Goal: Task Accomplishment & Management: Use online tool/utility

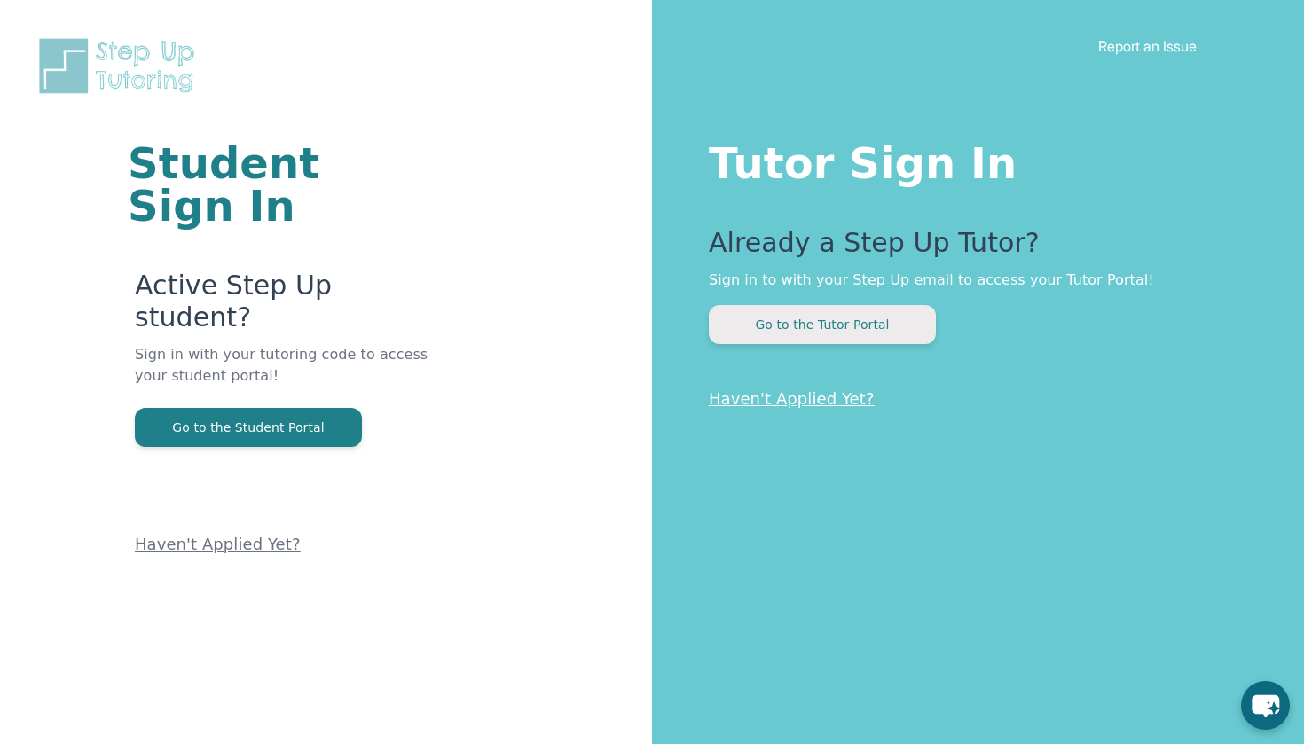
click at [877, 334] on button "Go to the Tutor Portal" at bounding box center [822, 324] width 227 height 39
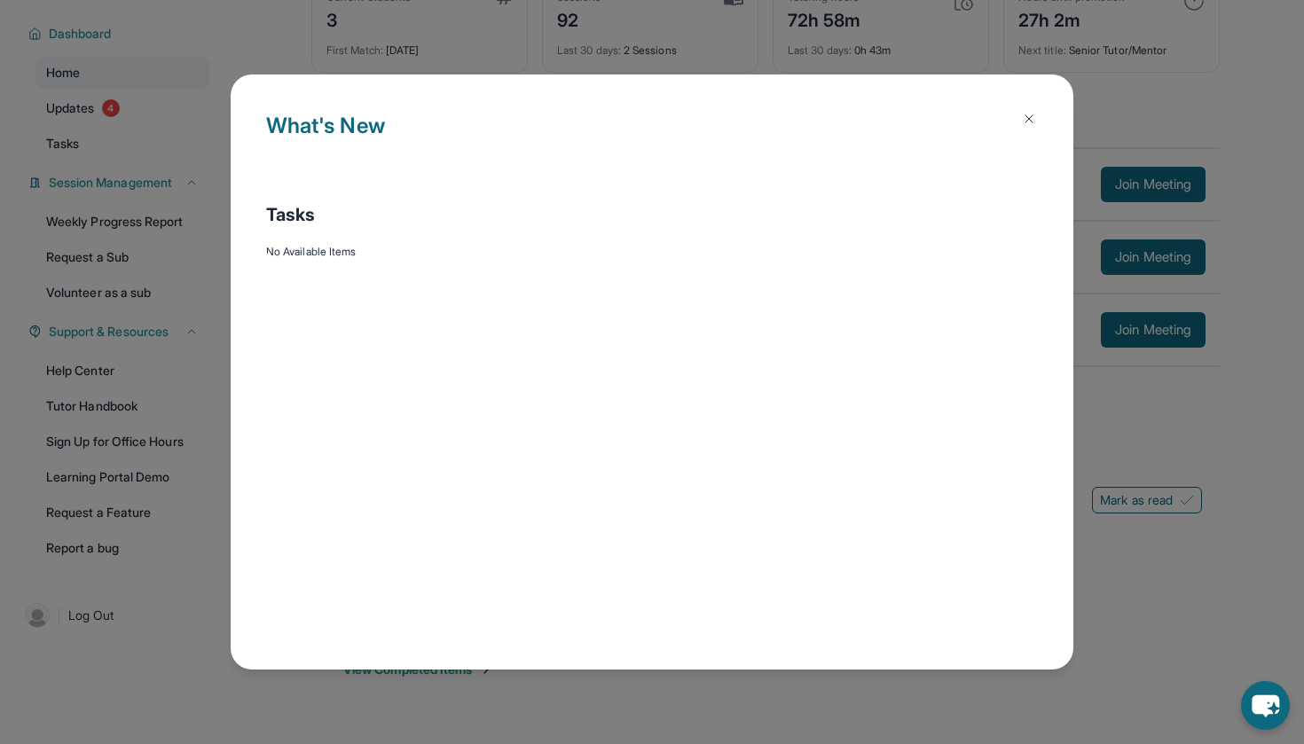
scroll to position [114, 0]
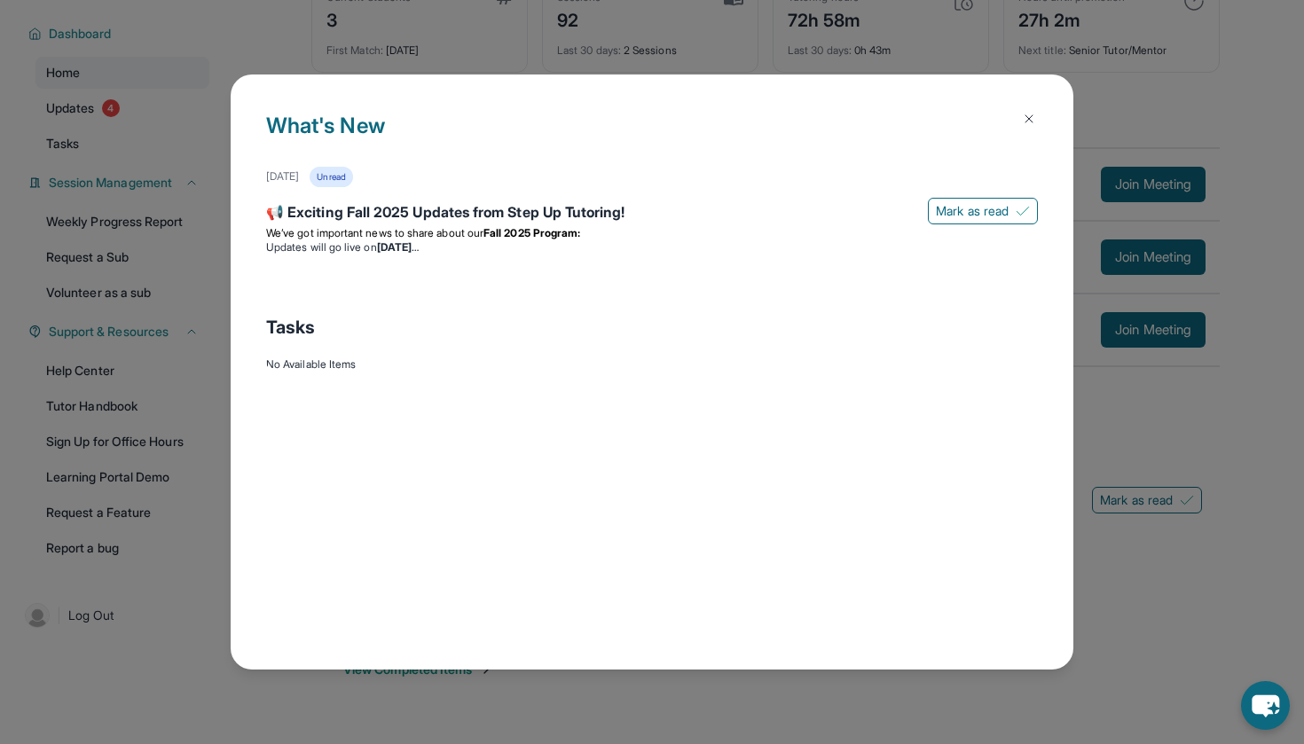
click at [1022, 122] on img at bounding box center [1029, 119] width 14 height 14
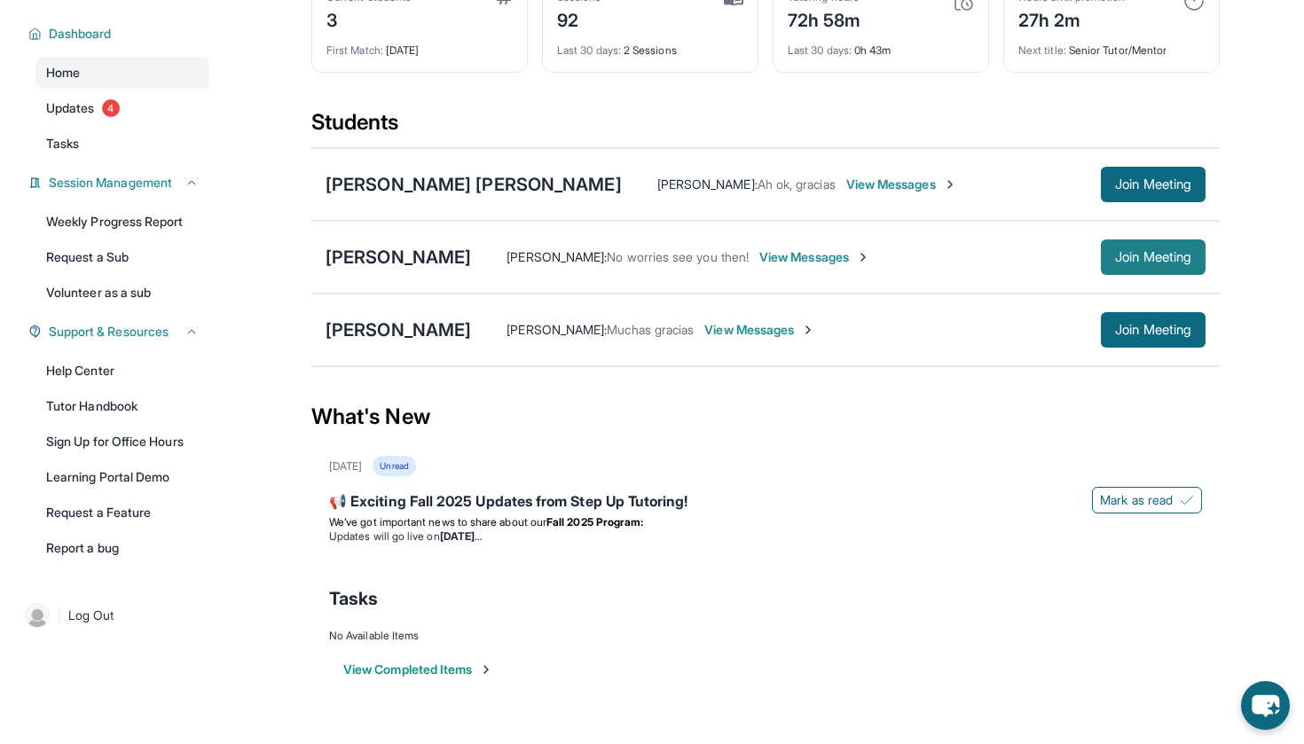
click at [1122, 259] on span "Join Meeting" at bounding box center [1153, 257] width 76 height 11
click at [1115, 259] on span "Join Meeting" at bounding box center [1153, 257] width 76 height 11
click at [123, 406] on link "Tutor Handbook" at bounding box center [122, 406] width 174 height 32
click at [107, 336] on span "Support & Resources" at bounding box center [109, 332] width 120 height 18
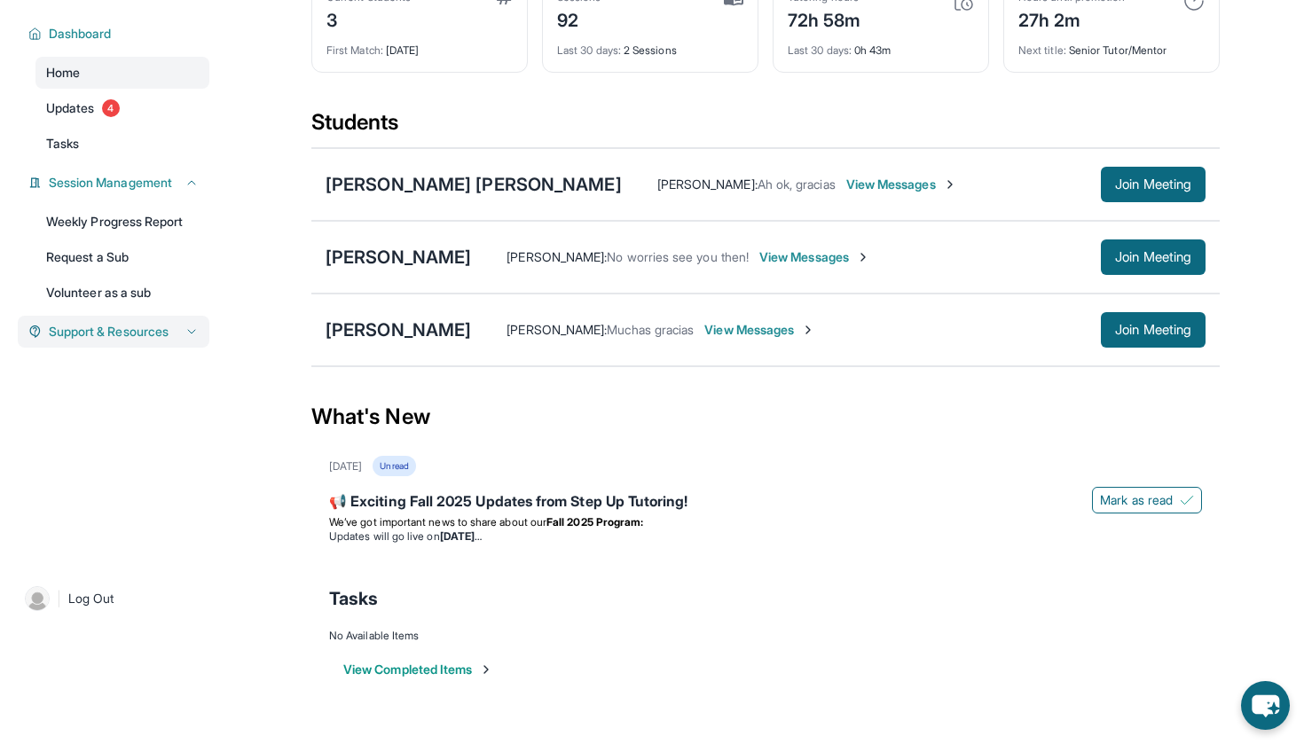
click at [107, 336] on span "Support & Resources" at bounding box center [109, 332] width 120 height 18
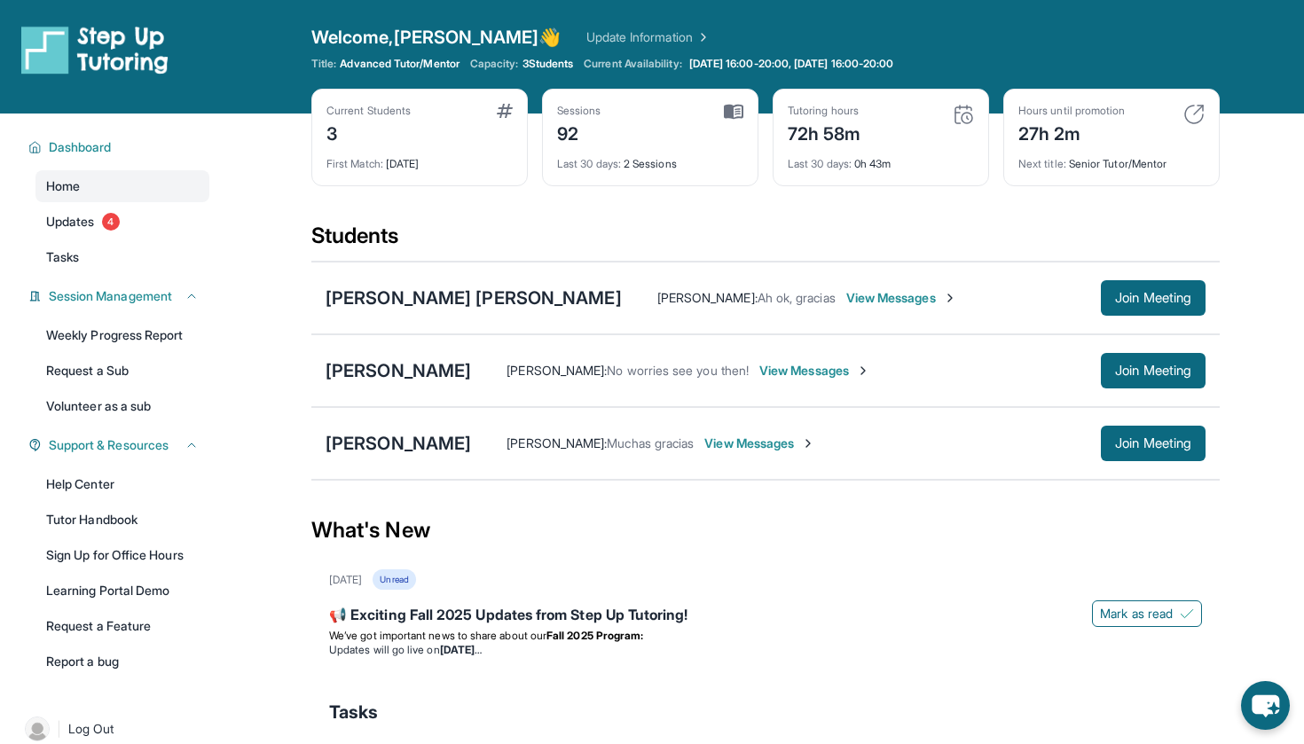
scroll to position [0, 0]
click at [808, 372] on span "View Messages" at bounding box center [814, 371] width 111 height 18
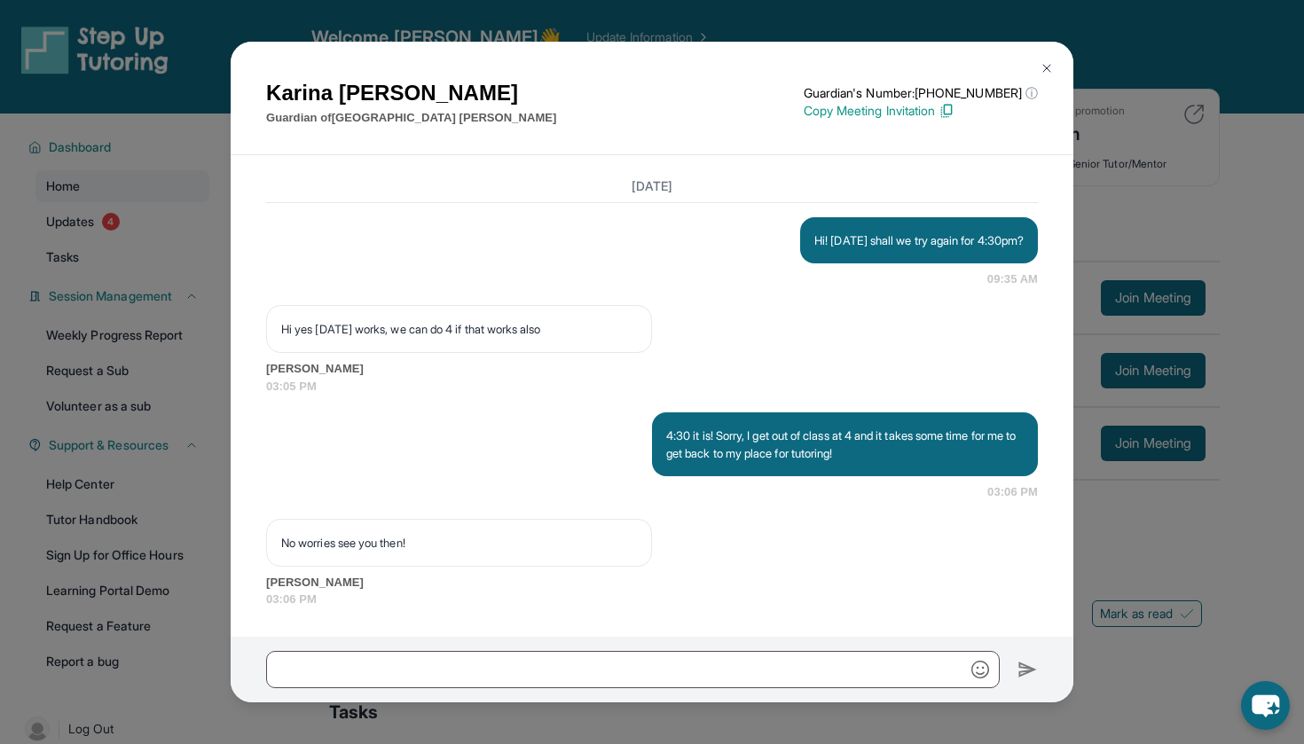
scroll to position [3500, 0]
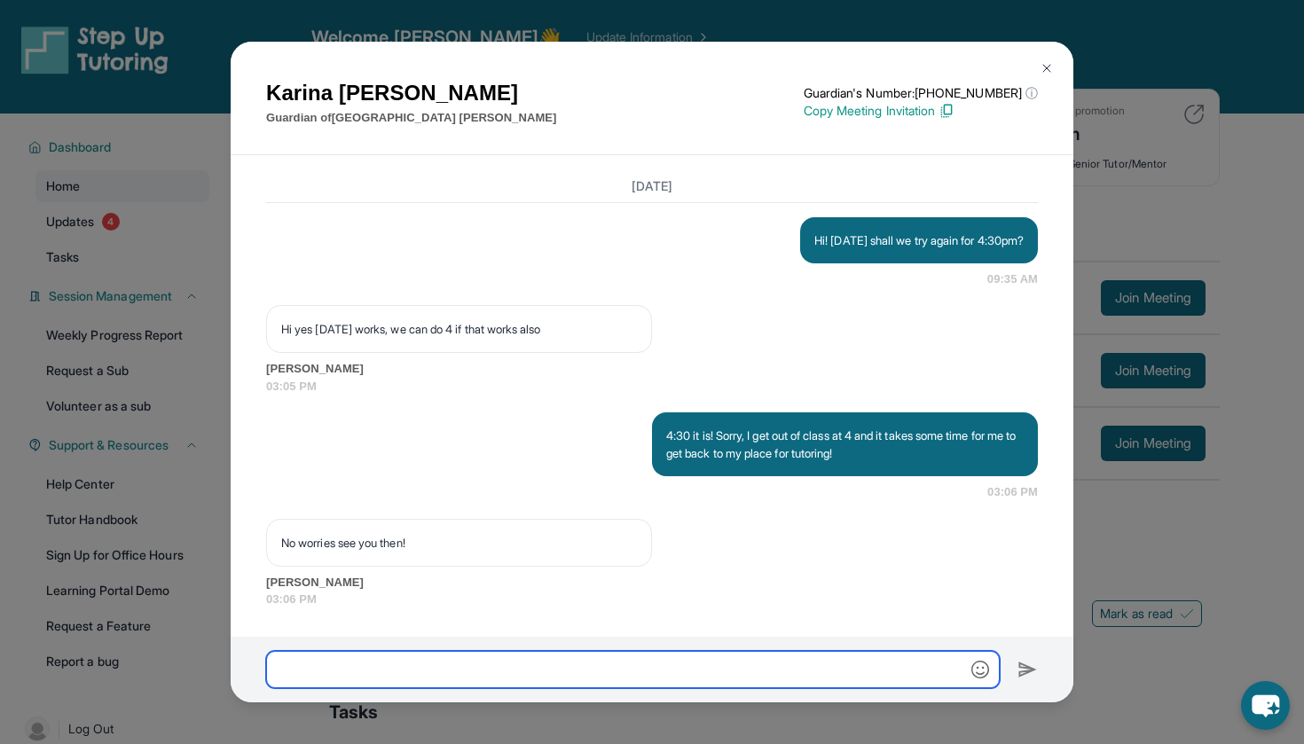
click at [625, 677] on input "text" at bounding box center [633, 669] width 734 height 37
type input "*"
type input "**********"
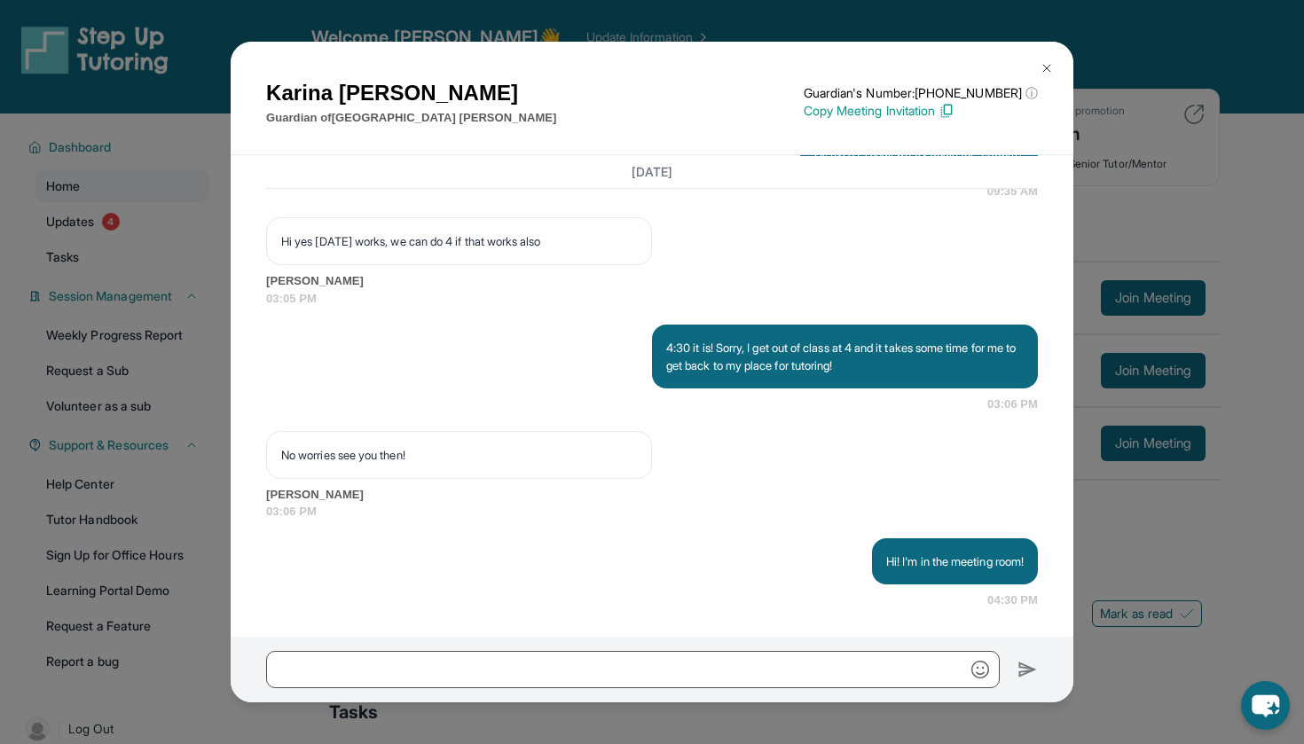
click at [954, 109] on img at bounding box center [946, 111] width 16 height 16
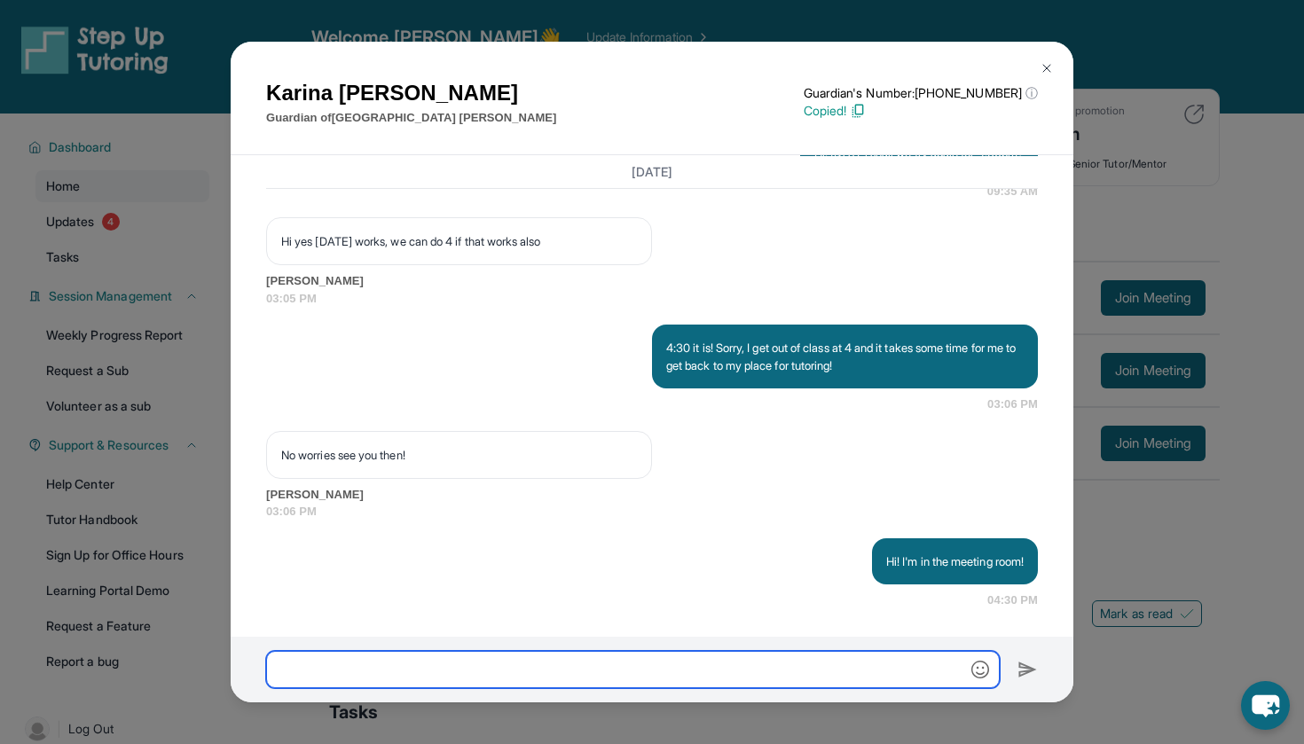
click at [734, 675] on input "text" at bounding box center [633, 669] width 734 height 37
paste input "**********"
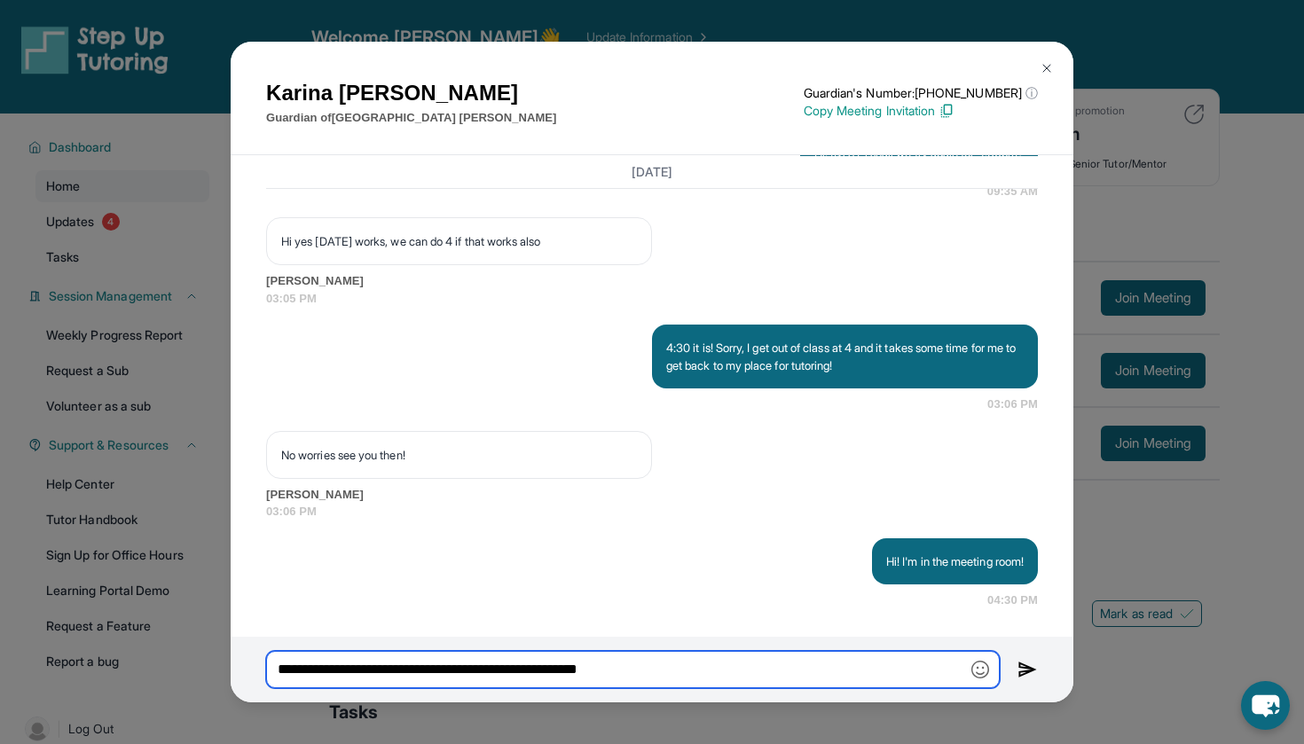
type input "**********"
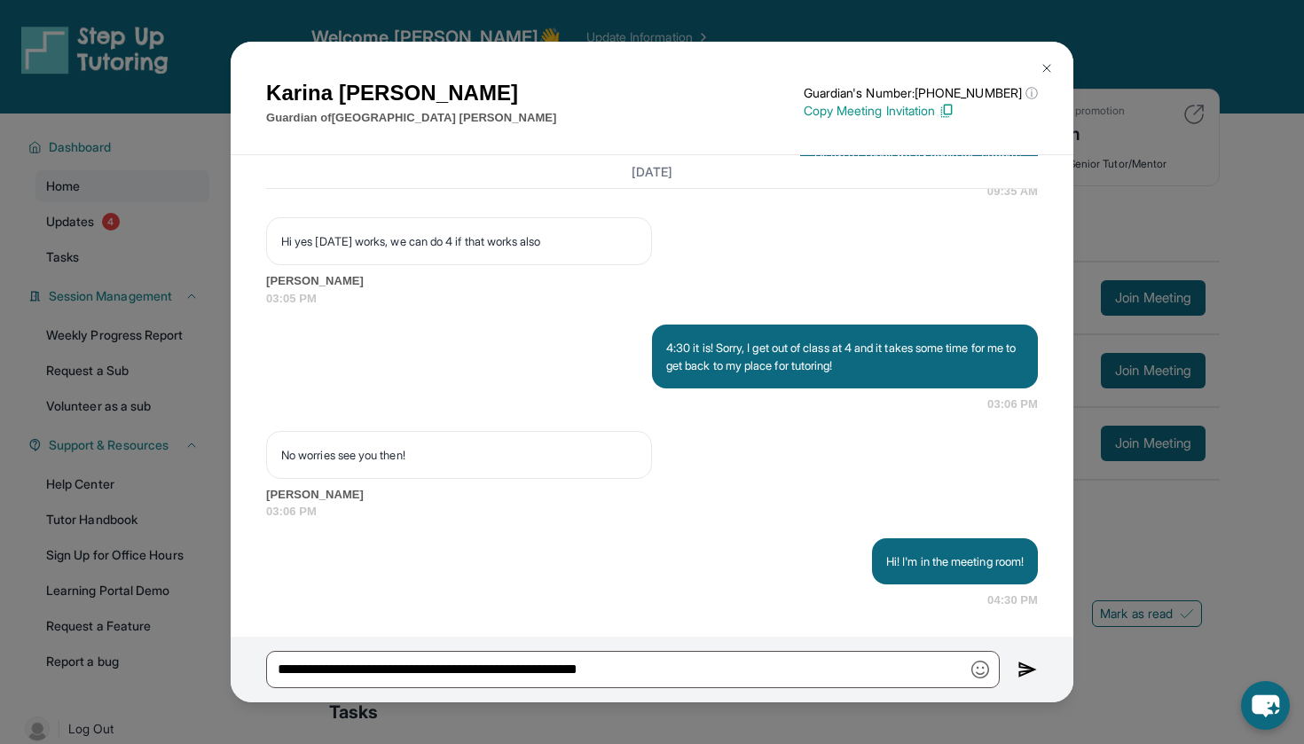
click at [1042, 65] on img at bounding box center [1047, 68] width 14 height 14
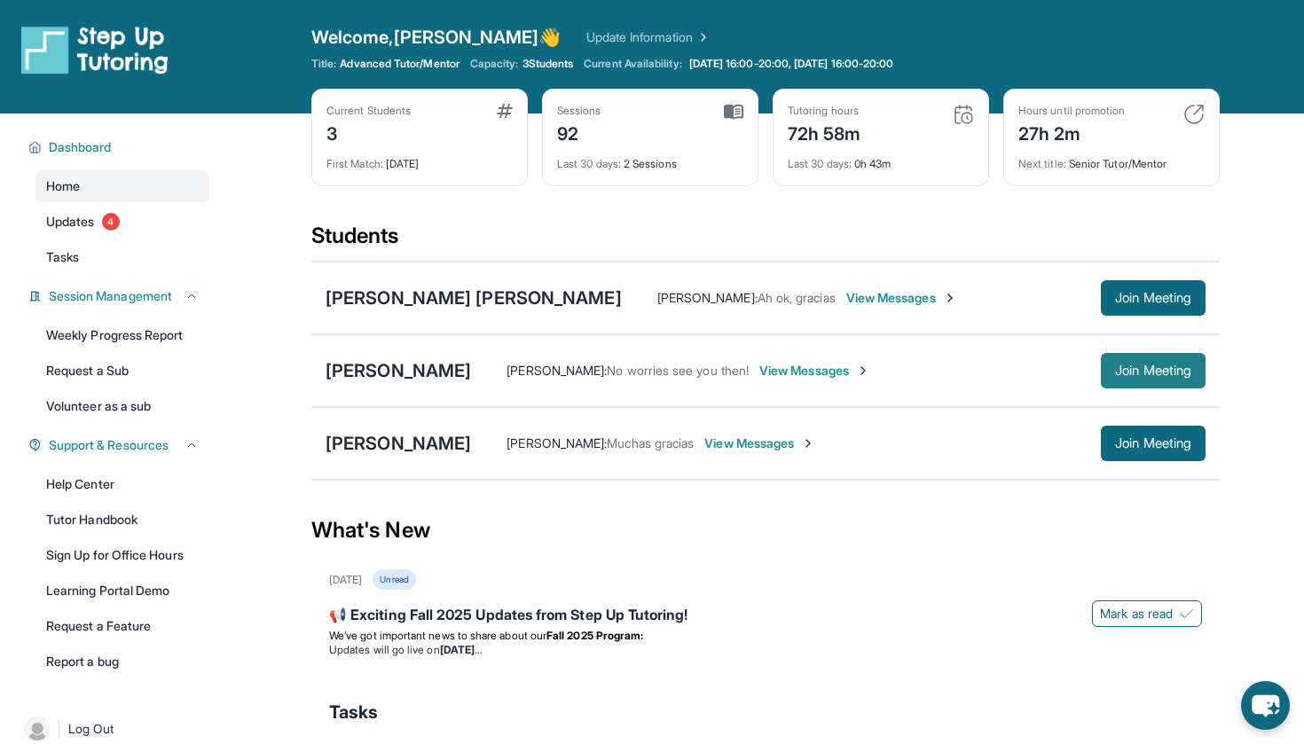
click at [1124, 359] on button "Join Meeting" at bounding box center [1153, 370] width 105 height 35
click at [415, 369] on div "[PERSON_NAME]" at bounding box center [398, 370] width 145 height 25
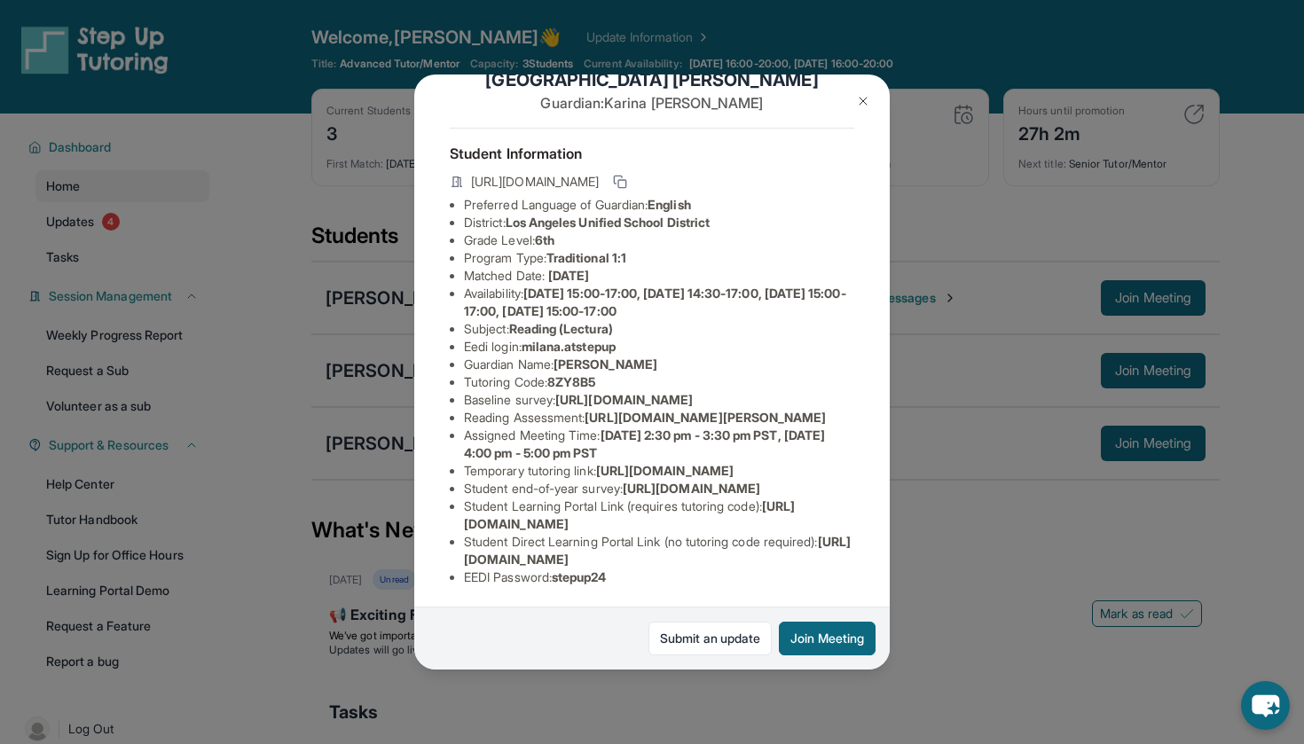
scroll to position [51, 0]
click at [538, 341] on span "milana.atstepup" at bounding box center [569, 344] width 94 height 15
click at [539, 342] on span "milana.atstepup" at bounding box center [569, 344] width 94 height 15
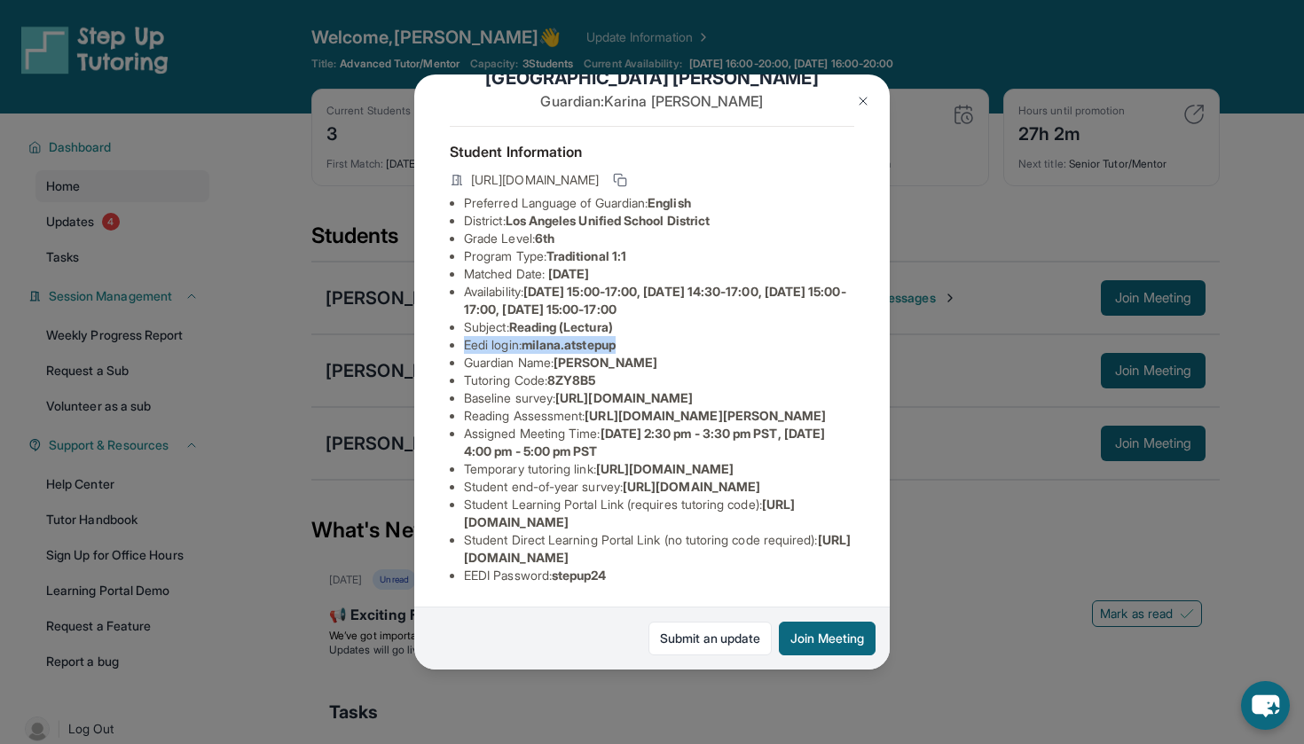
drag, startPoint x: 628, startPoint y: 337, endPoint x: 461, endPoint y: 342, distance: 166.8
click at [461, 342] on ul "Preferred Language of Guardian: English District: [GEOGRAPHIC_DATA] Unified Sch…" at bounding box center [652, 389] width 404 height 390
click at [489, 338] on li "Eedi login : milana.atstepup" at bounding box center [659, 345] width 390 height 18
drag, startPoint x: 464, startPoint y: 340, endPoint x: 633, endPoint y: 336, distance: 169.5
click at [633, 336] on li "Eedi login : milana.atstepup" at bounding box center [659, 345] width 390 height 18
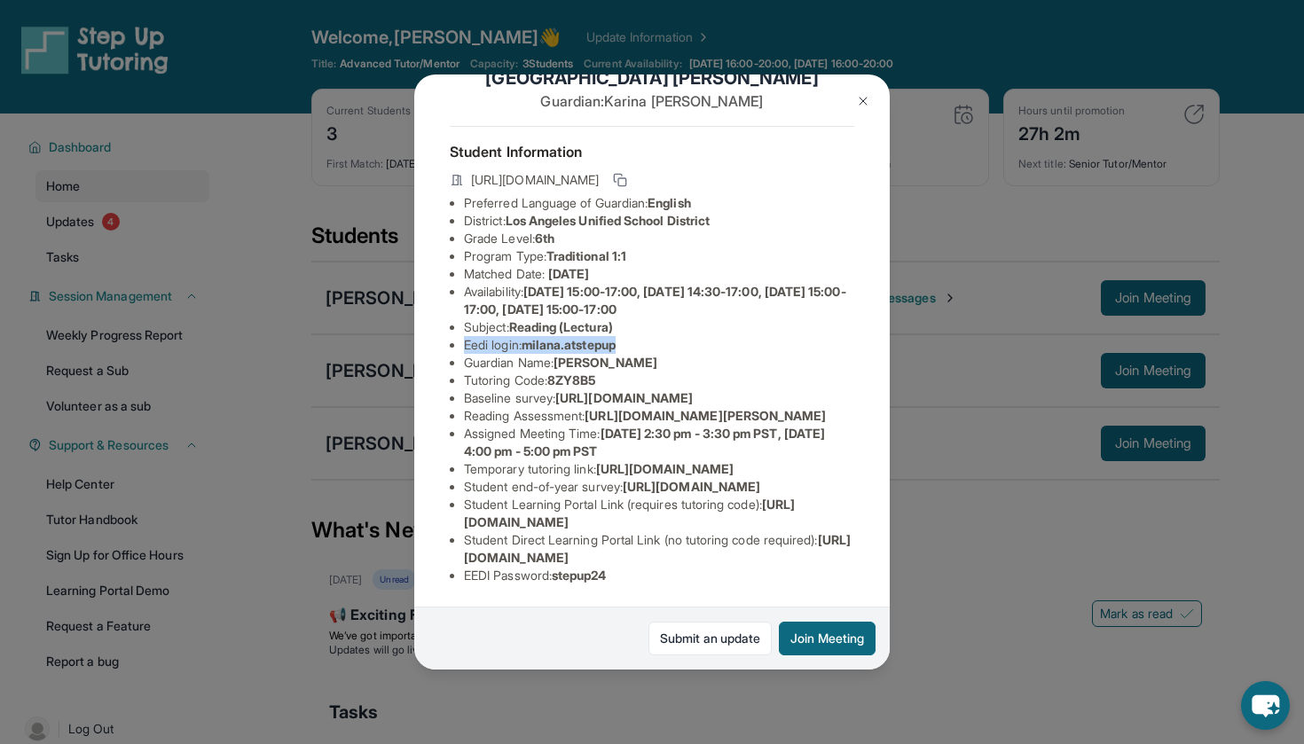
click at [633, 336] on li "Eedi login : milana.atstepup" at bounding box center [659, 345] width 390 height 18
drag, startPoint x: 467, startPoint y: 523, endPoint x: 773, endPoint y: 522, distance: 305.1
click at [773, 522] on li "Student Learning Portal Link (requires tutoring code) : [URL][DOMAIN_NAME]" at bounding box center [659, 513] width 390 height 35
copy li "[URL][DOMAIN_NAME]"
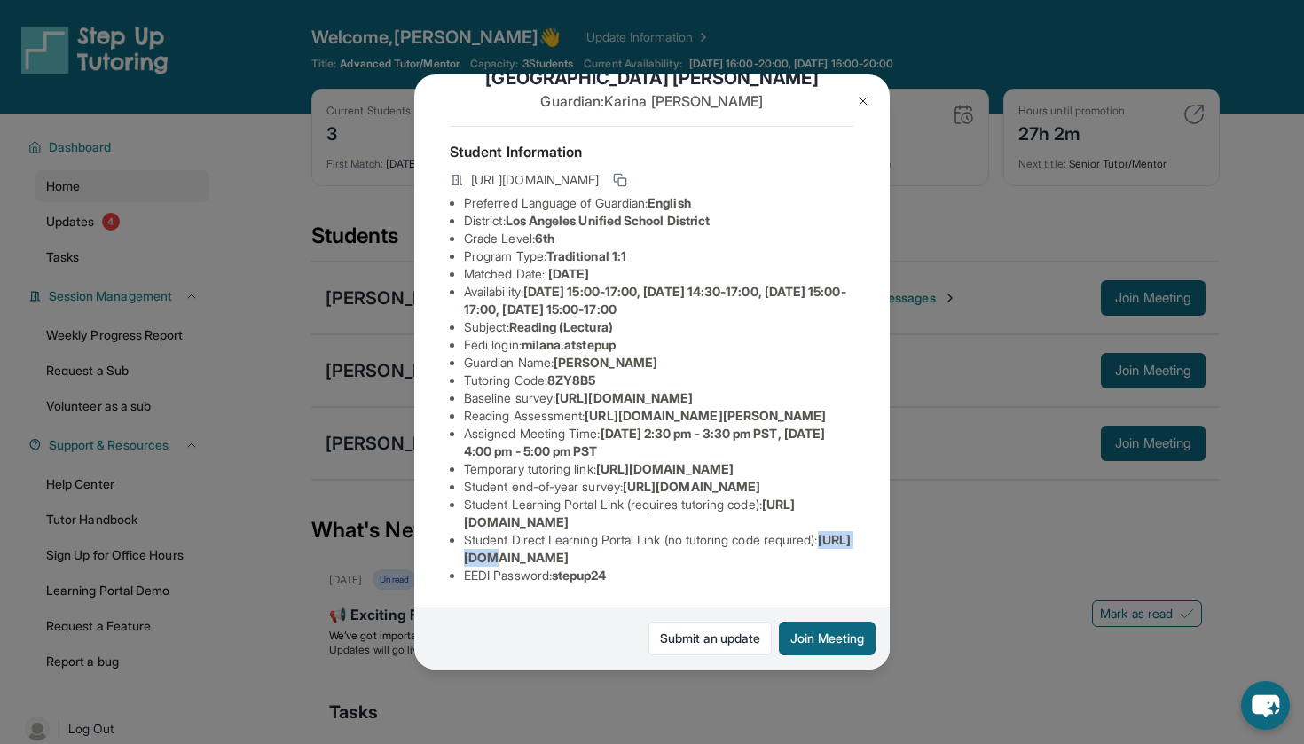
drag, startPoint x: 462, startPoint y: 554, endPoint x: 518, endPoint y: 559, distance: 56.1
click at [518, 559] on ul "Preferred Language of Guardian: English District: [GEOGRAPHIC_DATA] Unified Sch…" at bounding box center [652, 389] width 404 height 390
click at [518, 559] on span "[URL][DOMAIN_NAME]" at bounding box center [657, 548] width 387 height 33
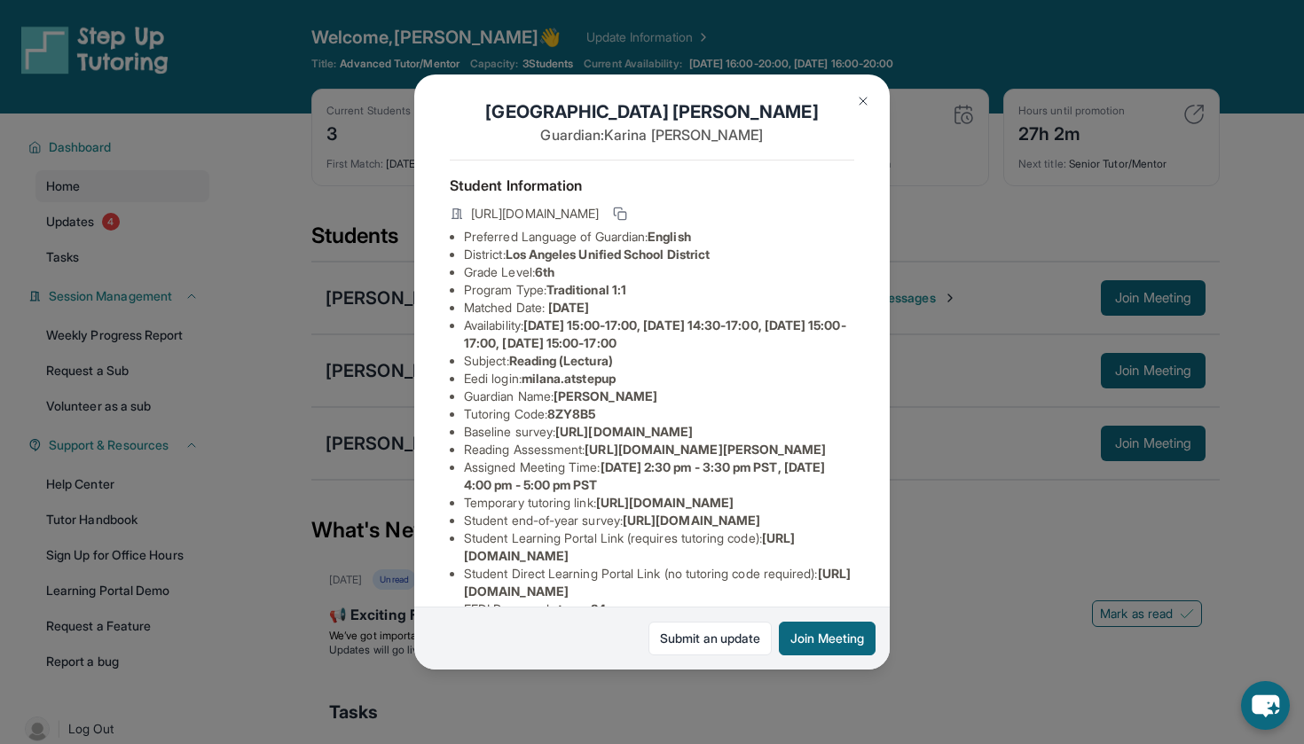
scroll to position [14, 0]
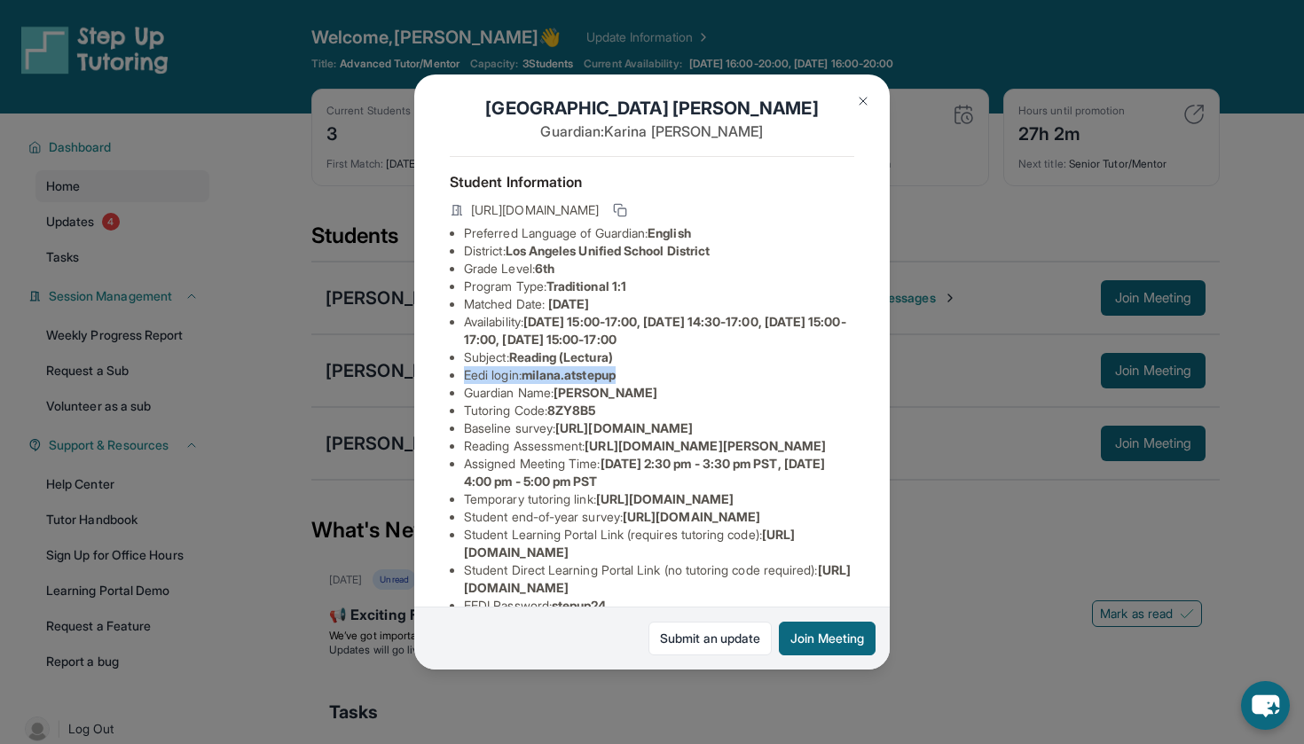
drag, startPoint x: 467, startPoint y: 381, endPoint x: 665, endPoint y: 369, distance: 199.0
click at [665, 369] on li "Eedi login : milana.atstepup" at bounding box center [659, 375] width 390 height 18
copy li "Eedi login : milana.atstepup"
click at [865, 98] on img at bounding box center [863, 101] width 14 height 14
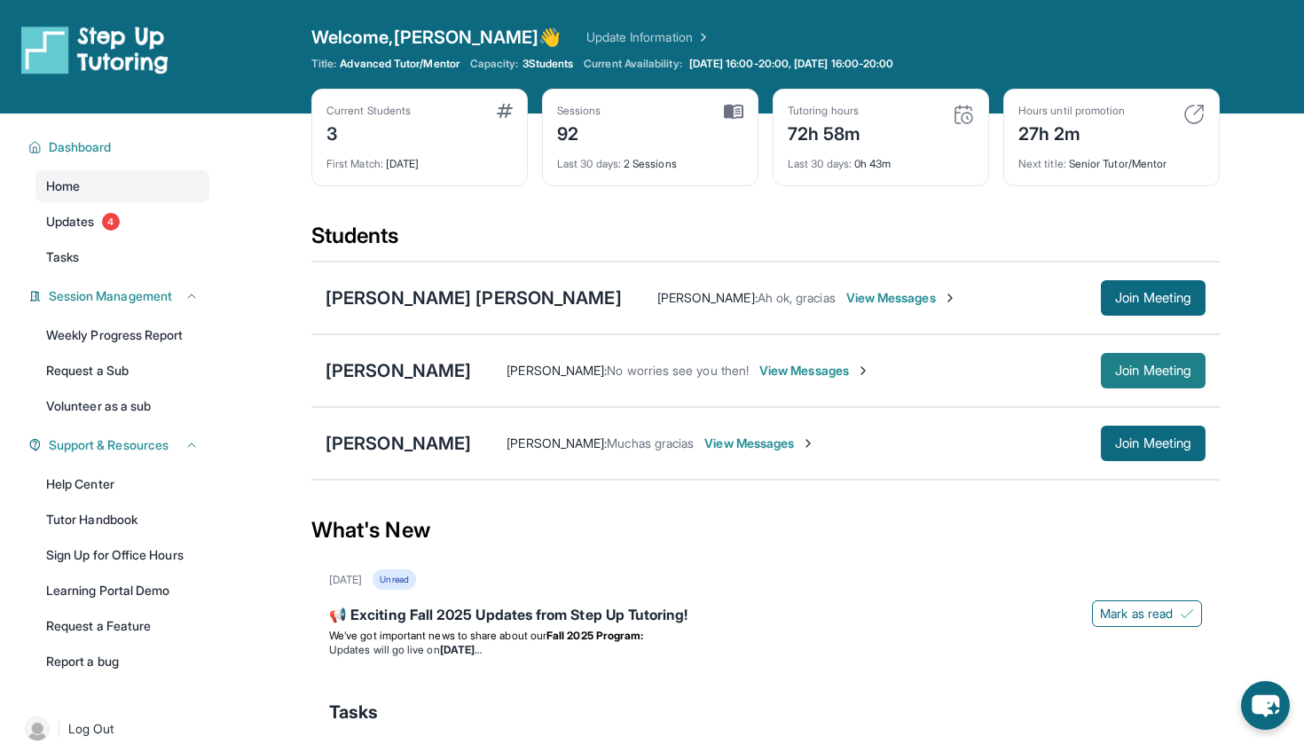
click at [1149, 379] on button "Join Meeting" at bounding box center [1153, 370] width 105 height 35
click at [365, 369] on div "[PERSON_NAME]" at bounding box center [398, 370] width 145 height 25
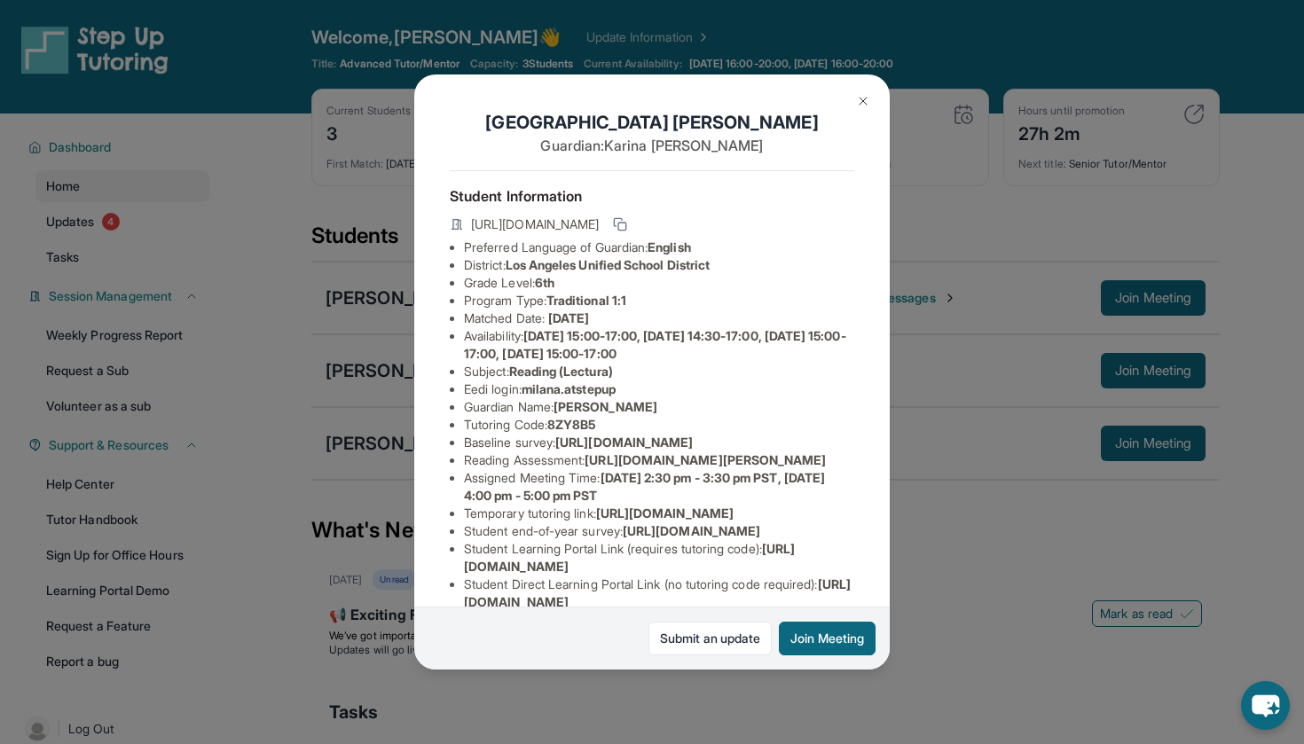
drag, startPoint x: 532, startPoint y: 387, endPoint x: 632, endPoint y: 389, distance: 100.2
click at [632, 389] on li "Eedi login : milana.atstepup" at bounding box center [659, 390] width 390 height 18
copy li "milana.atstepup"
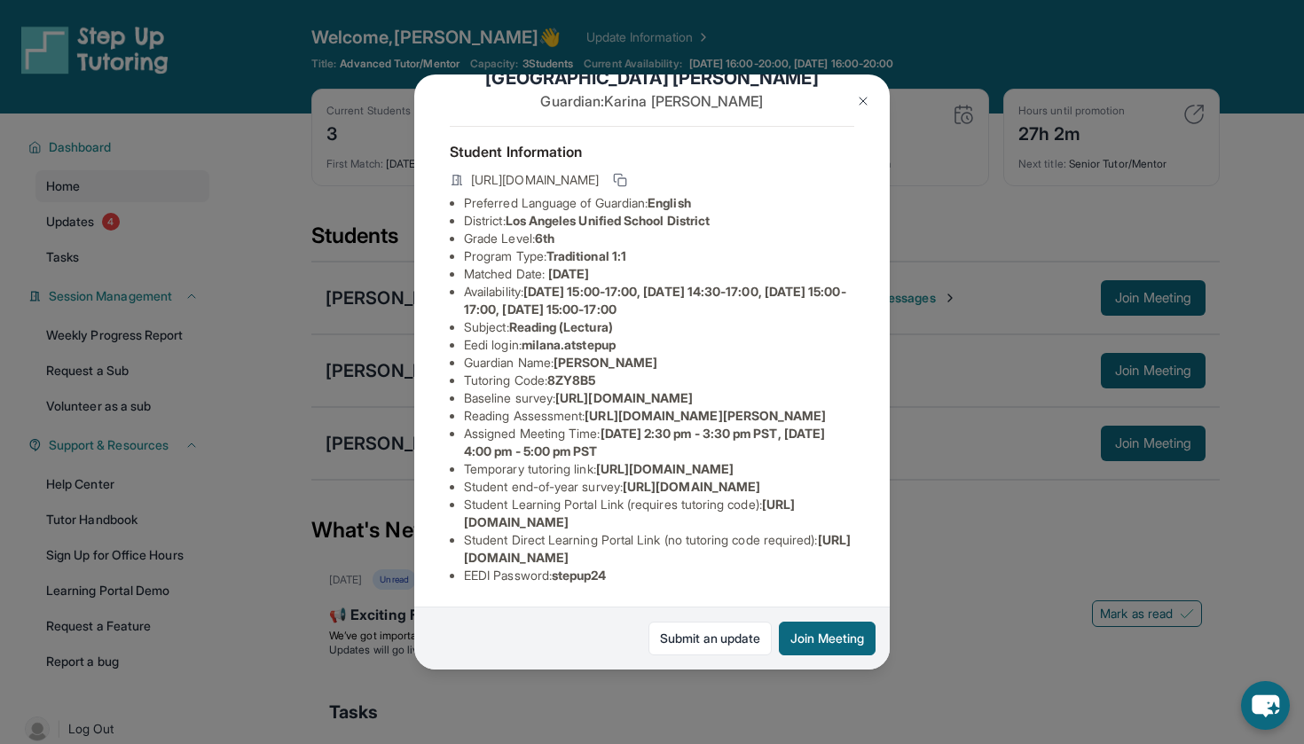
scroll to position [239, 0]
drag, startPoint x: 561, startPoint y: 574, endPoint x: 624, endPoint y: 573, distance: 63.0
click at [625, 574] on li "EEDI Password : stepup24" at bounding box center [659, 576] width 390 height 18
copy li "stepup24"
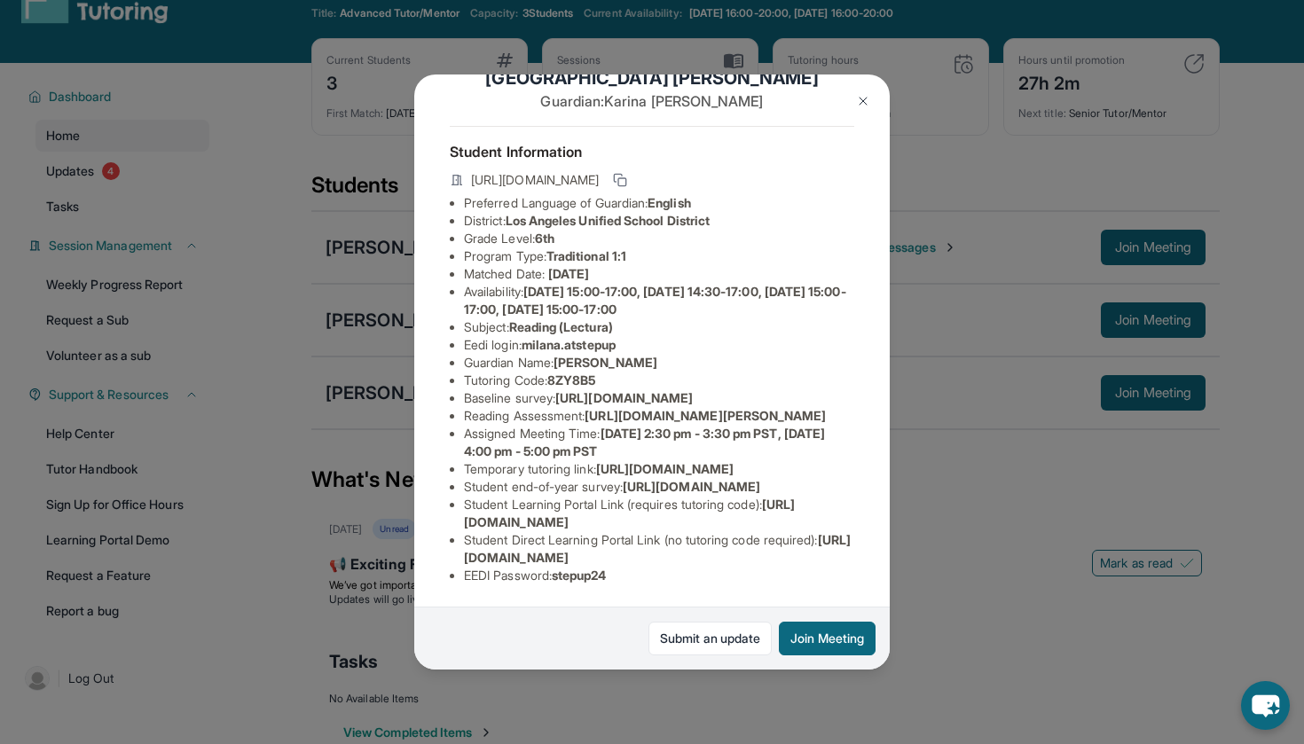
scroll to position [179, 23]
drag, startPoint x: 573, startPoint y: 335, endPoint x: 807, endPoint y: 360, distance: 235.5
click at [807, 407] on li "Reading Assessment : [URL][DOMAIN_NAME][PERSON_NAME]" at bounding box center [659, 416] width 390 height 18
copy li "[URL][DOMAIN_NAME][PERSON_NAME]"
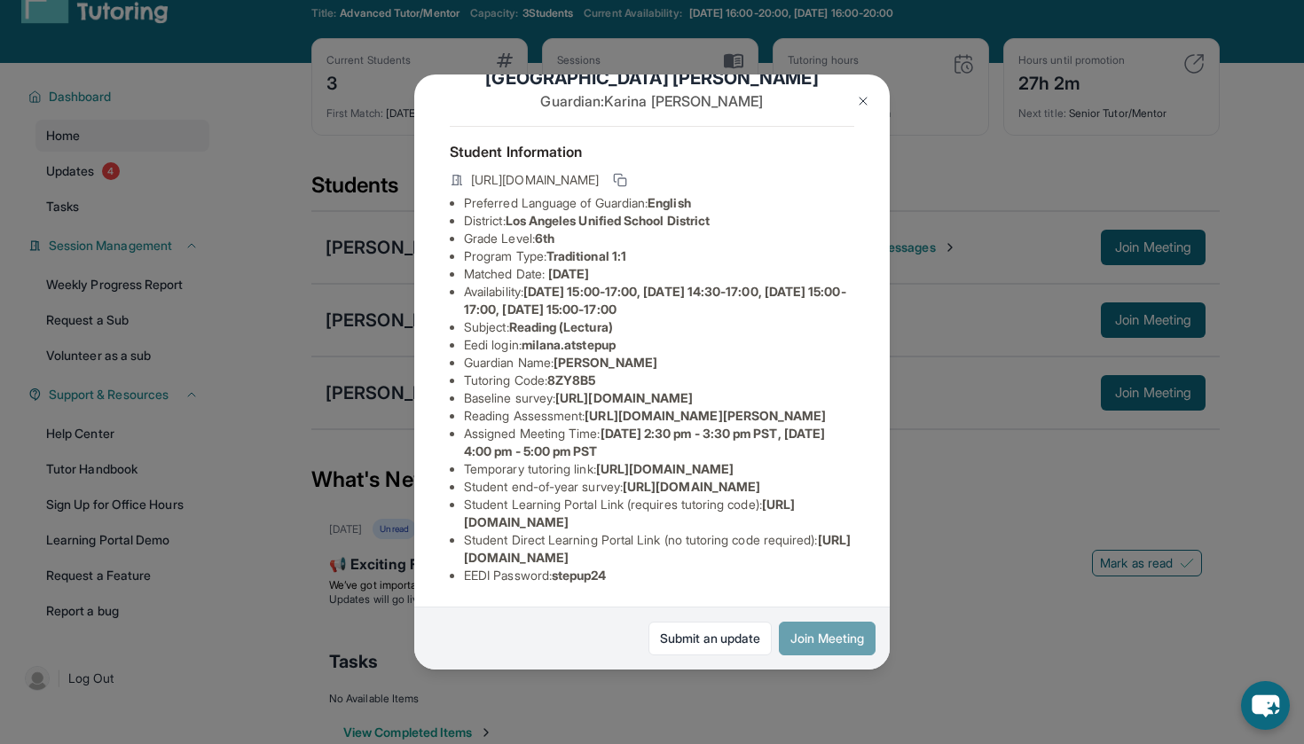
click at [828, 630] on button "Join Meeting" at bounding box center [827, 639] width 97 height 34
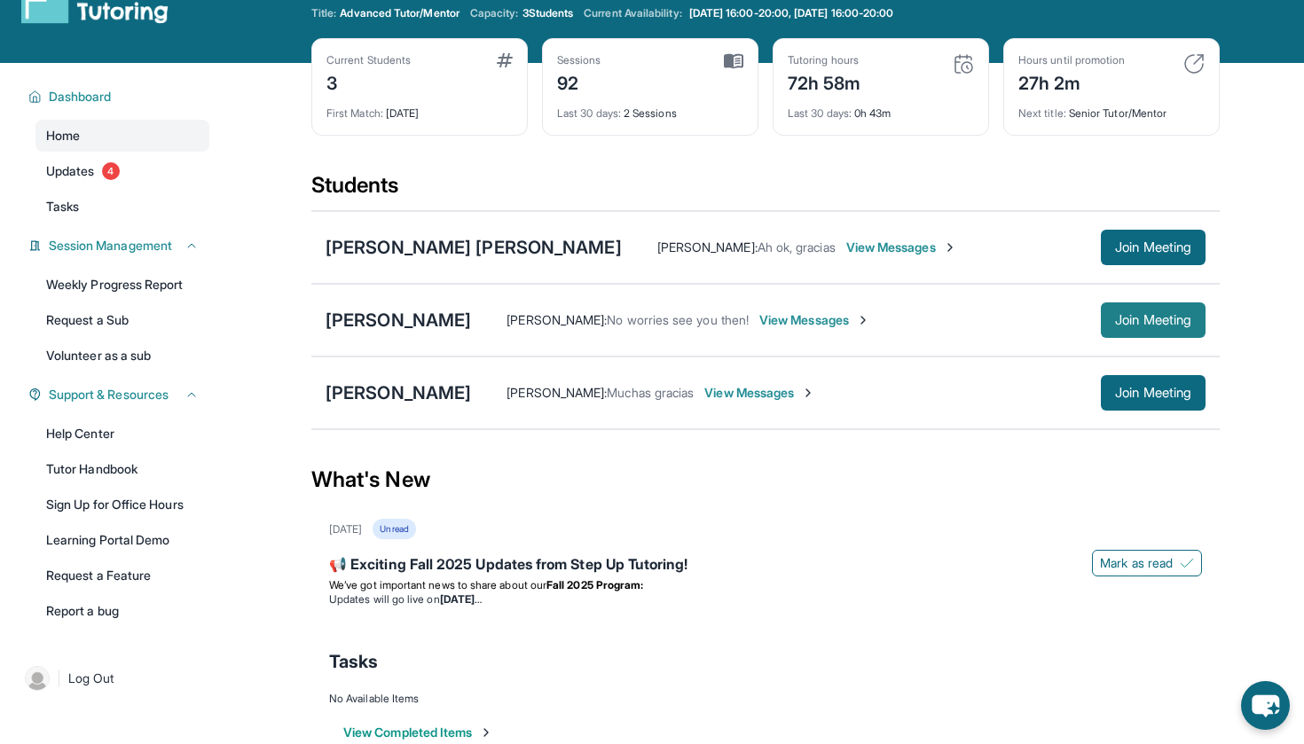
click at [1115, 319] on span "Join Meeting" at bounding box center [1153, 320] width 76 height 11
click at [1124, 243] on span "Join Meeting" at bounding box center [1153, 247] width 76 height 11
click at [538, 256] on div "[PERSON_NAME] [PERSON_NAME]" at bounding box center [474, 247] width 296 height 25
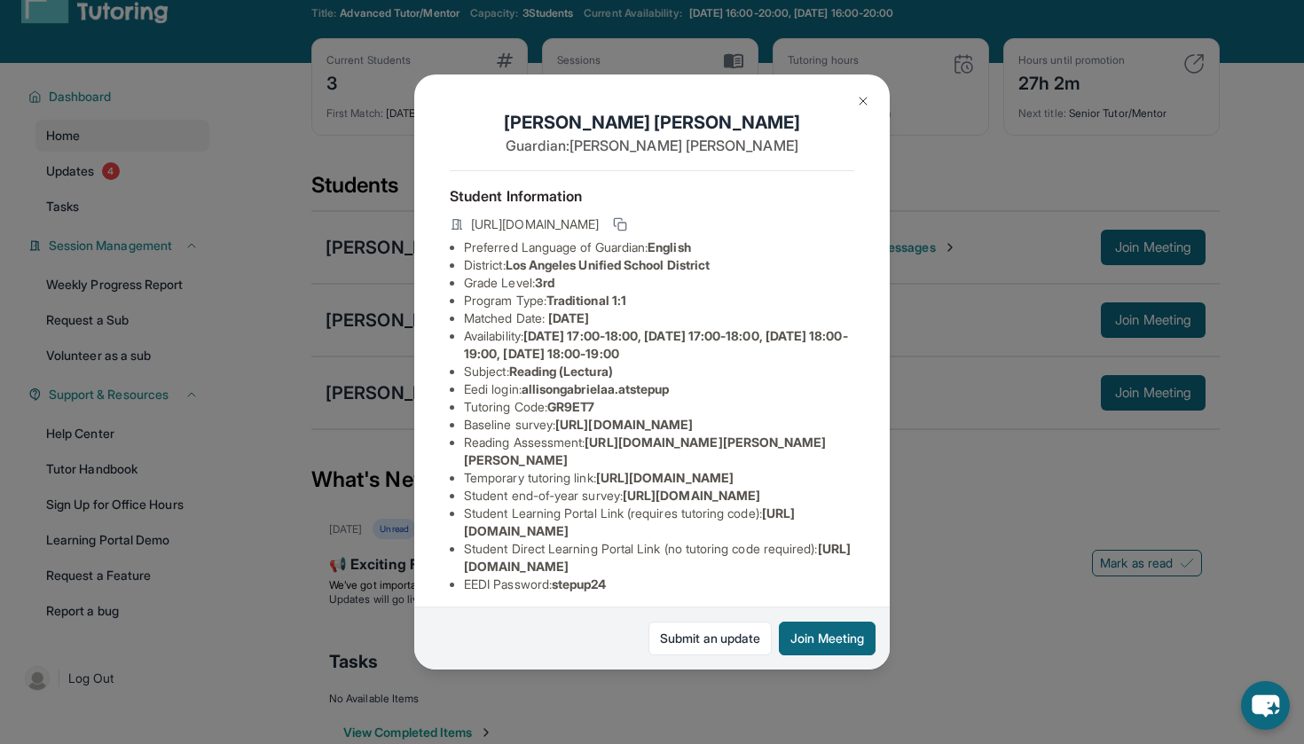
scroll to position [0, 0]
click at [710, 640] on link "Submit an update" at bounding box center [709, 639] width 123 height 34
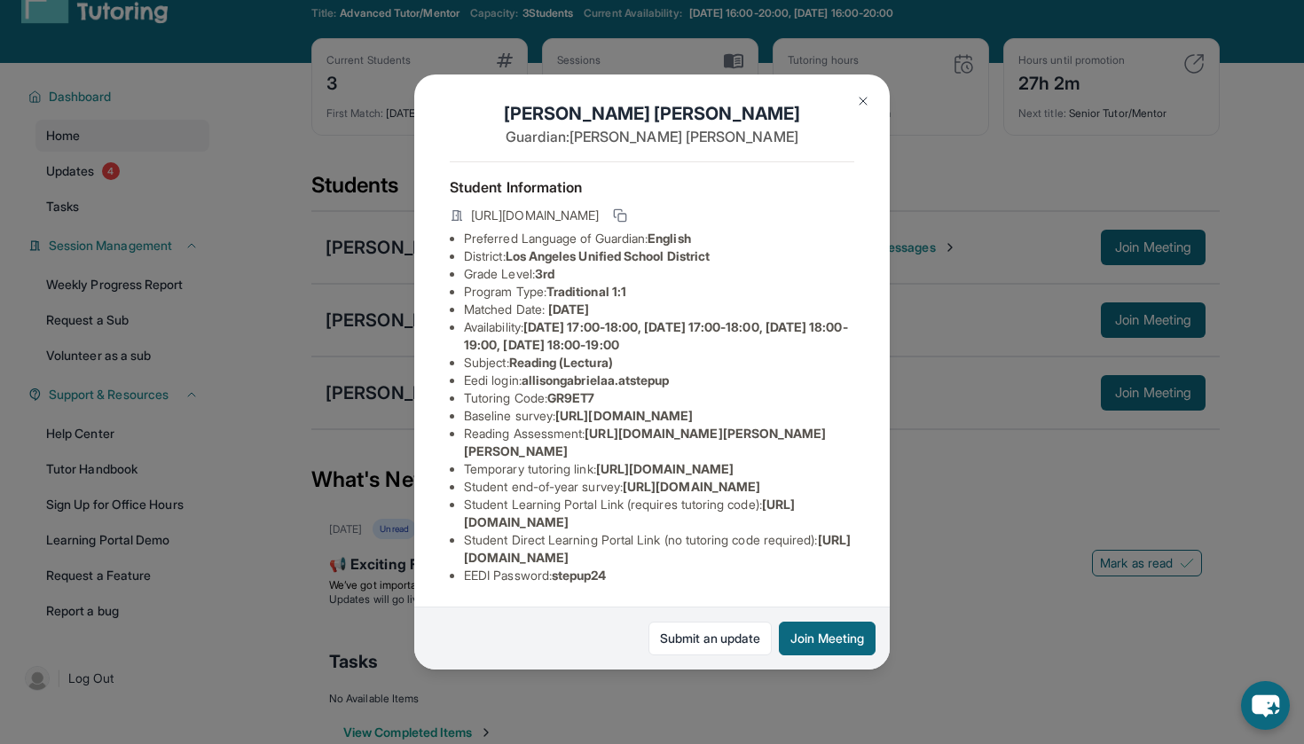
scroll to position [186, 0]
click at [732, 561] on span "[URL][DOMAIN_NAME]" at bounding box center [657, 548] width 387 height 33
click at [732, 560] on span "[URL][DOMAIN_NAME]" at bounding box center [657, 548] width 387 height 33
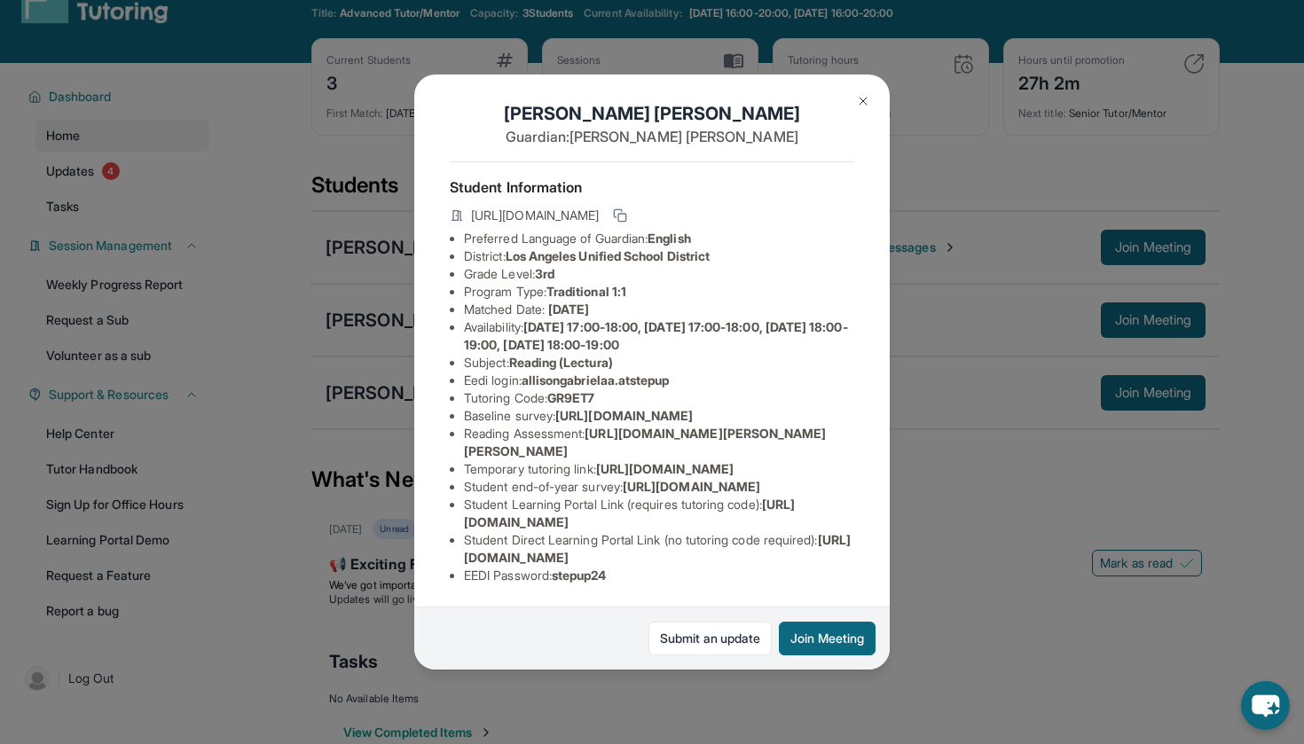
drag, startPoint x: 465, startPoint y: 562, endPoint x: 838, endPoint y: 552, distance: 373.6
click at [838, 552] on li "Student Direct Learning Portal Link (no tutoring code required) : [URL][DOMAIN_…" at bounding box center [659, 548] width 390 height 35
copy li "[URL][DOMAIN_NAME]"
click at [865, 108] on button at bounding box center [862, 100] width 35 height 35
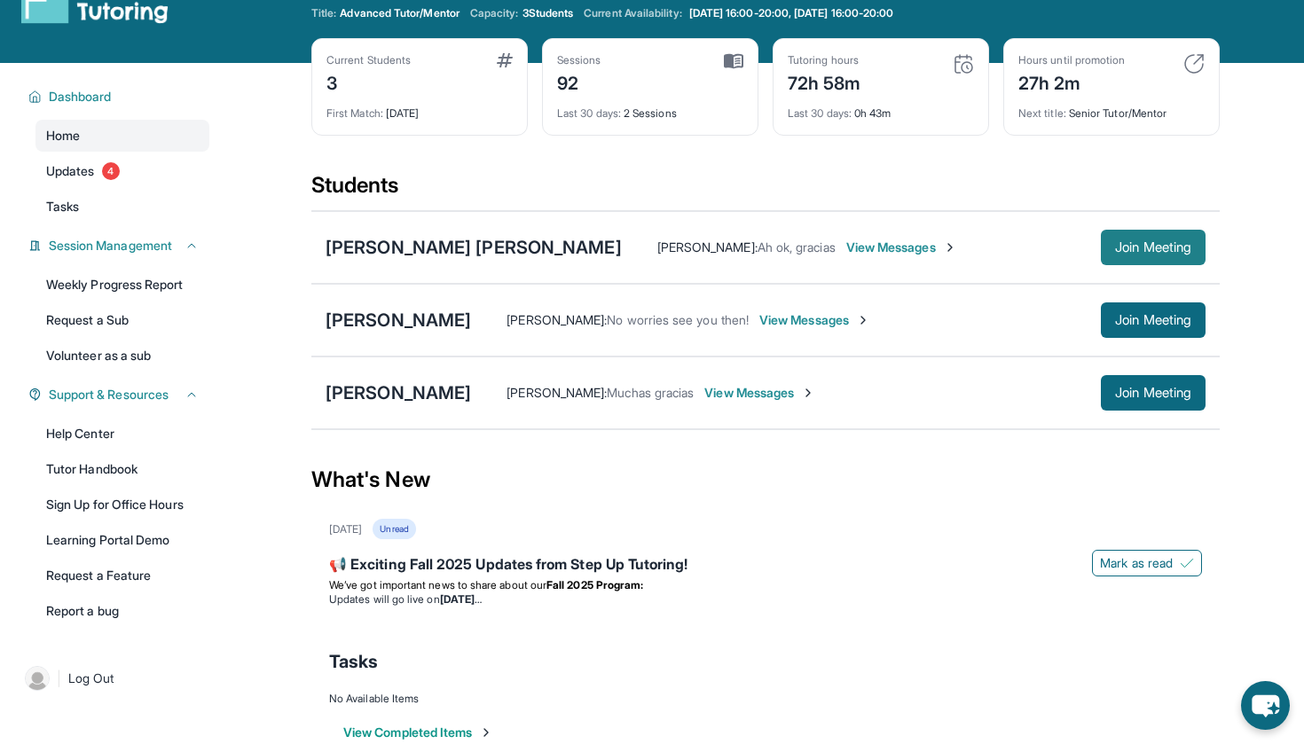
click at [1116, 246] on span "Join Meeting" at bounding box center [1153, 247] width 76 height 11
click at [846, 244] on span "View Messages" at bounding box center [901, 248] width 111 height 18
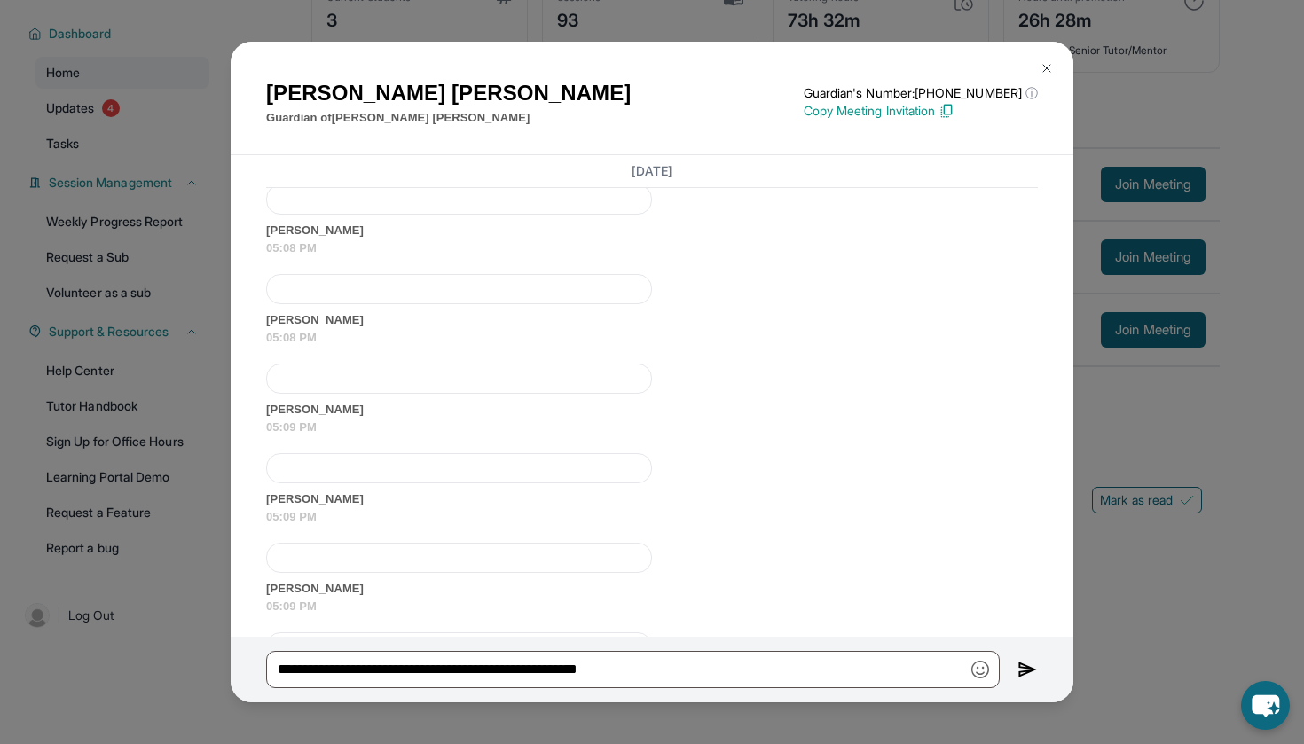
scroll to position [46802, 0]
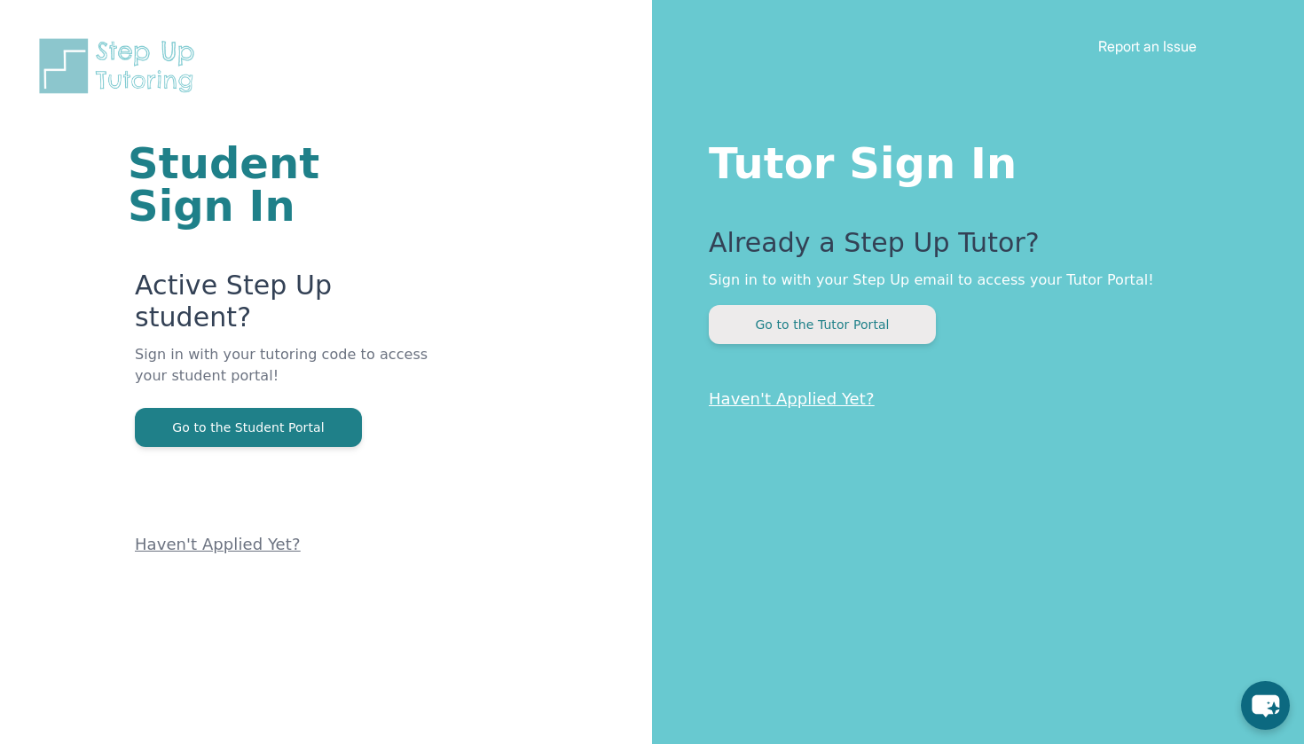
click at [873, 310] on button "Go to the Tutor Portal" at bounding box center [822, 324] width 227 height 39
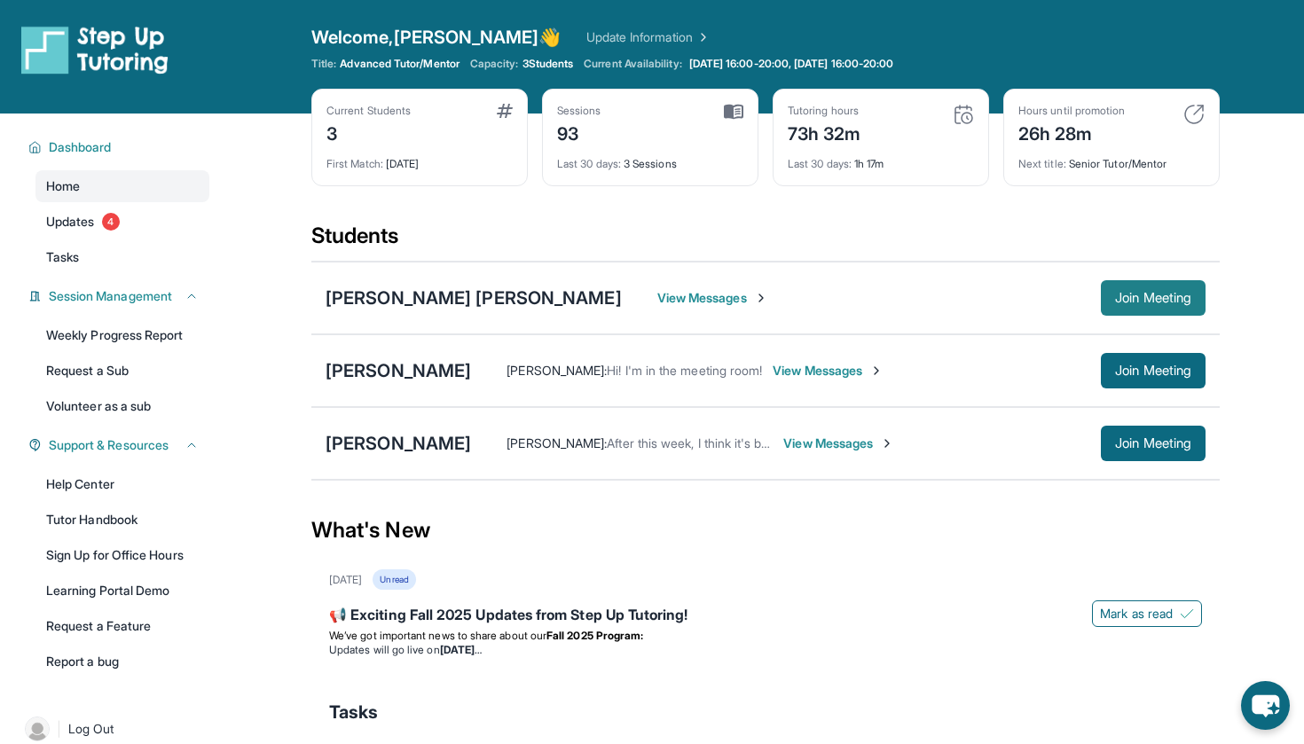
click at [1150, 296] on span "Join Meeting" at bounding box center [1153, 298] width 76 height 11
click at [1142, 298] on span "Join Meeting" at bounding box center [1153, 298] width 76 height 11
click at [1138, 303] on span "Join Meeting" at bounding box center [1153, 298] width 76 height 11
click at [1129, 368] on span "Join Meeting" at bounding box center [1153, 370] width 76 height 11
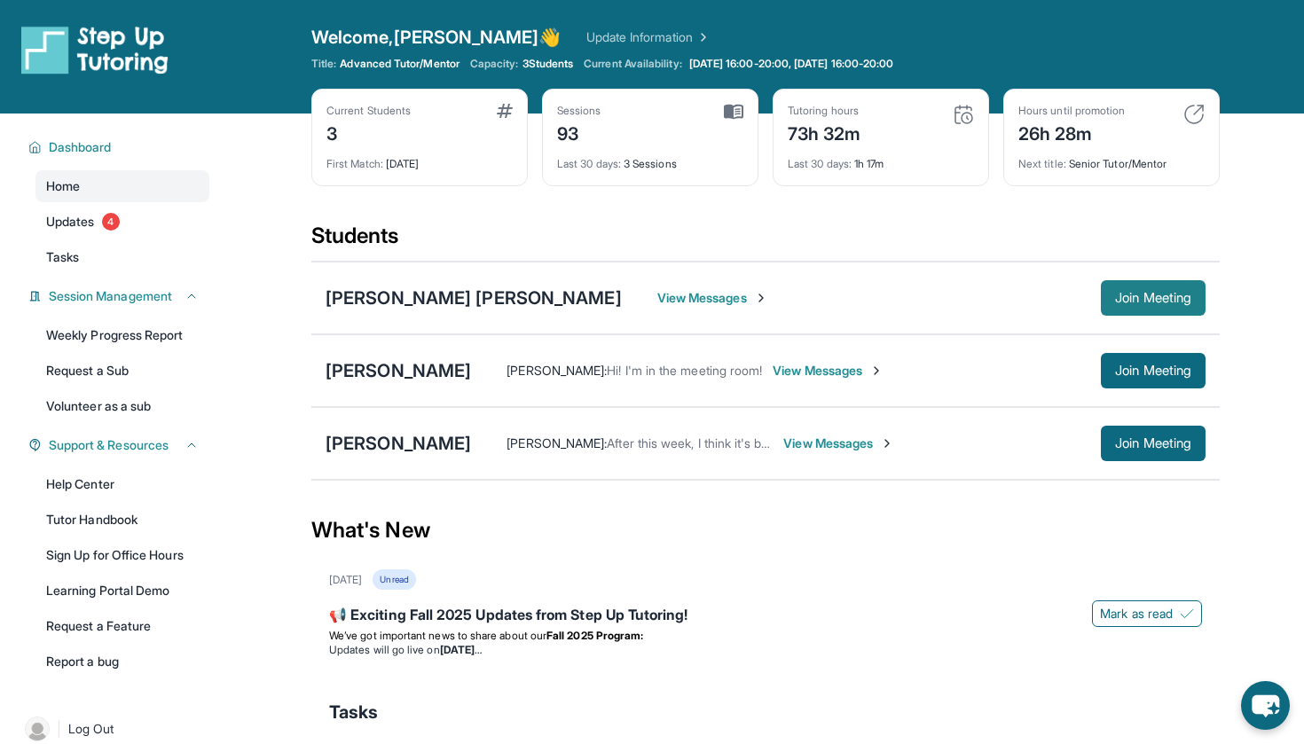
click at [1124, 295] on span "Join Meeting" at bounding box center [1153, 298] width 76 height 11
